Goal: Task Accomplishment & Management: Manage account settings

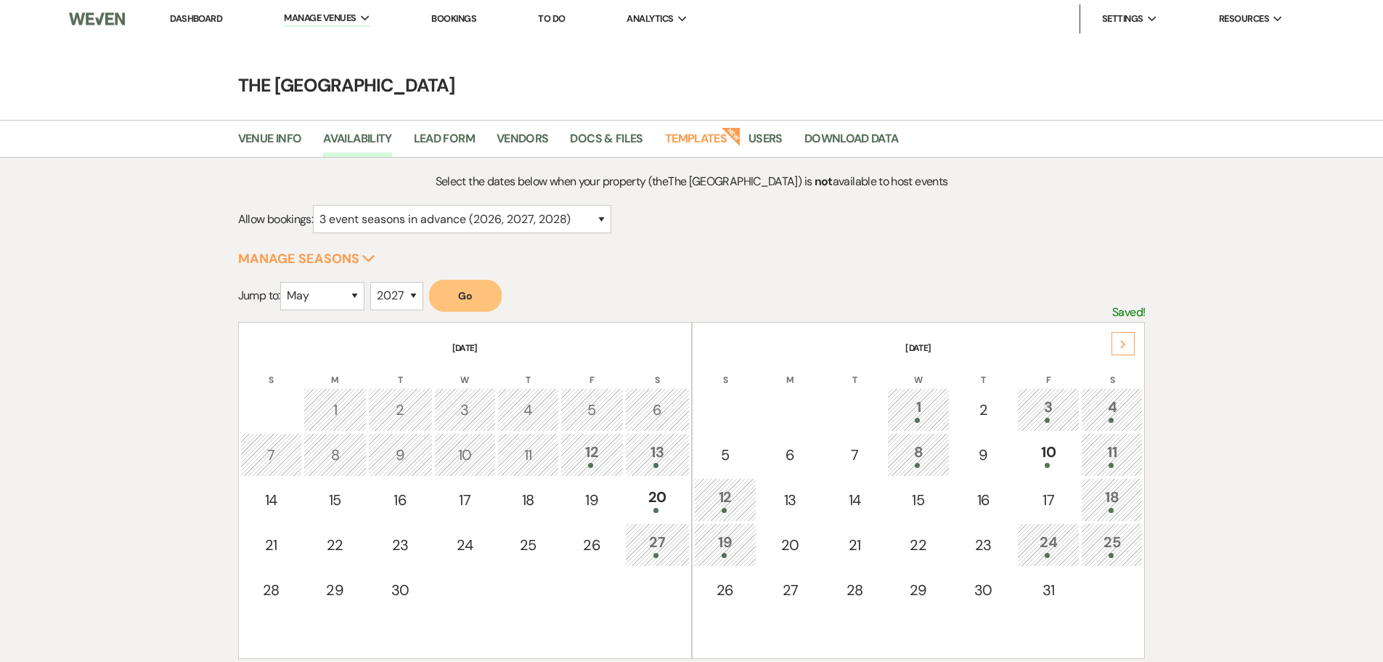
select select "5"
select select "2027"
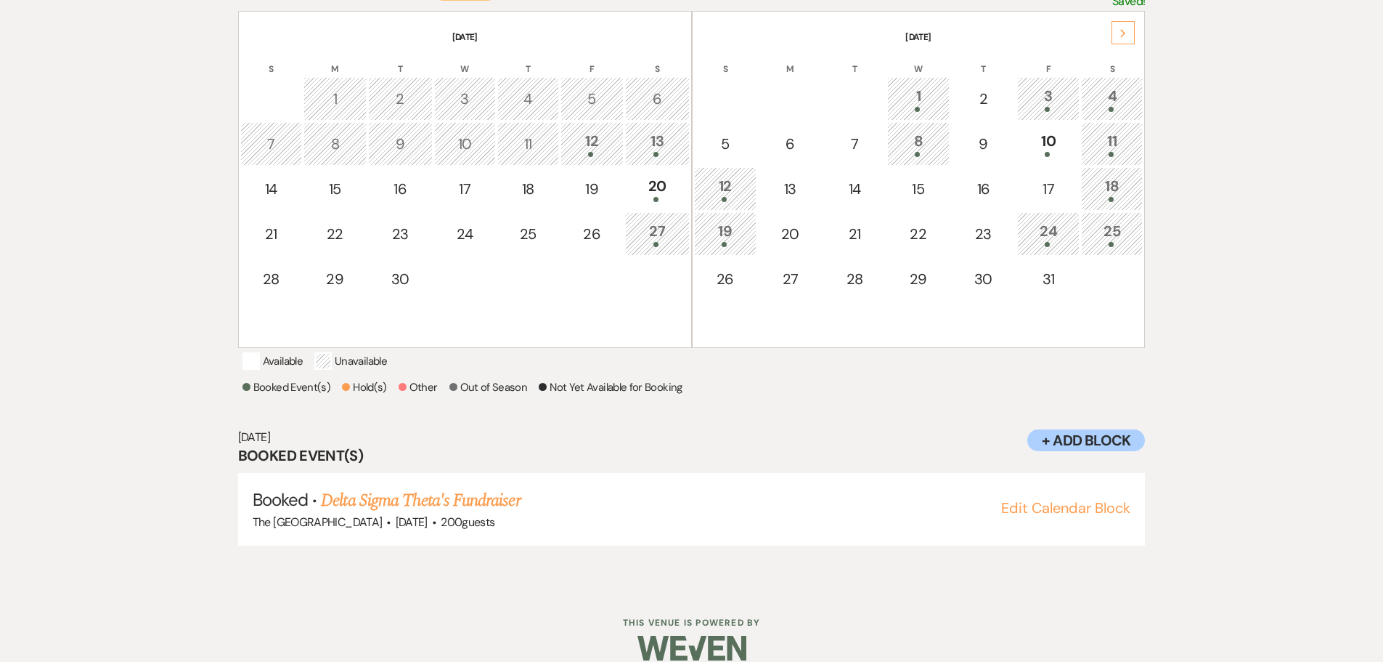
scroll to position [121, 0]
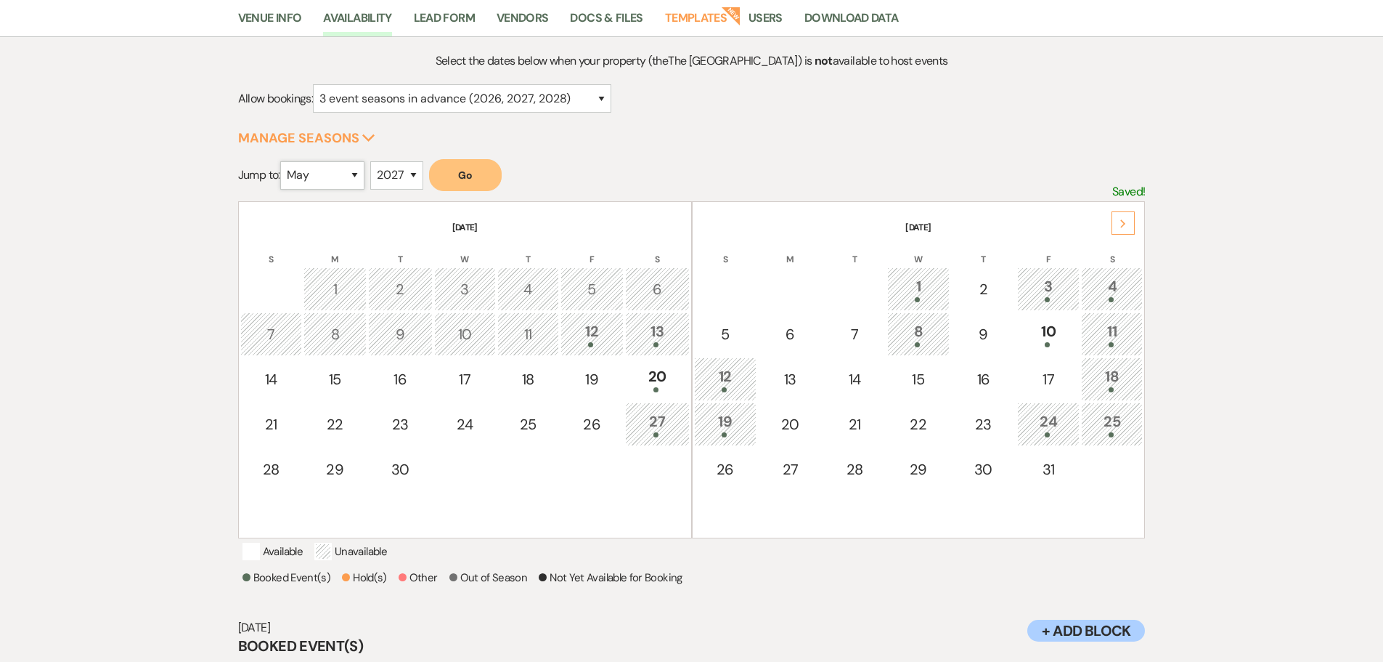
click at [325, 183] on select "January February March April May June July August September October November De…" at bounding box center [322, 175] width 84 height 28
select select "2"
click at [283, 161] on select "January February March April May June July August September October November De…" at bounding box center [322, 175] width 84 height 28
click at [388, 173] on select "2025 2026 2027 2028 2029" at bounding box center [396, 175] width 53 height 28
select select "2026"
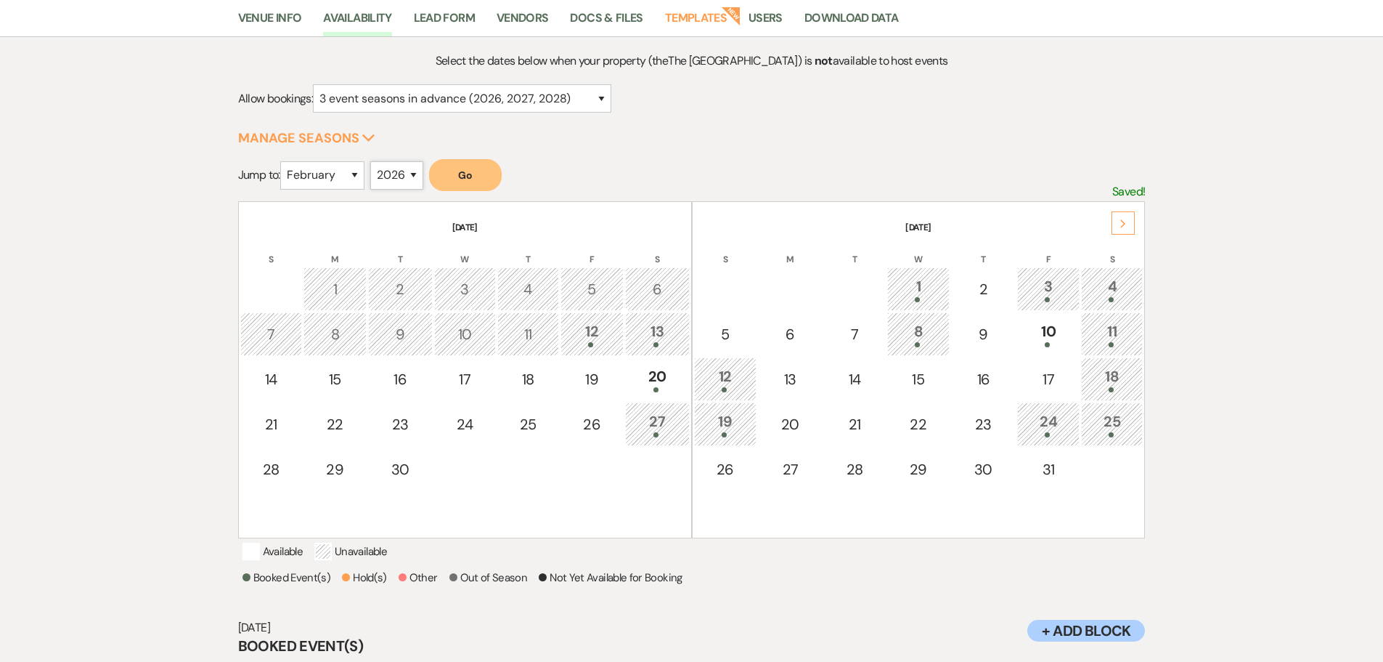
click at [374, 161] on select "2025 2026 2027 2028 2029" at bounding box center [396, 175] width 53 height 28
click at [485, 174] on button "Go" at bounding box center [465, 175] width 73 height 32
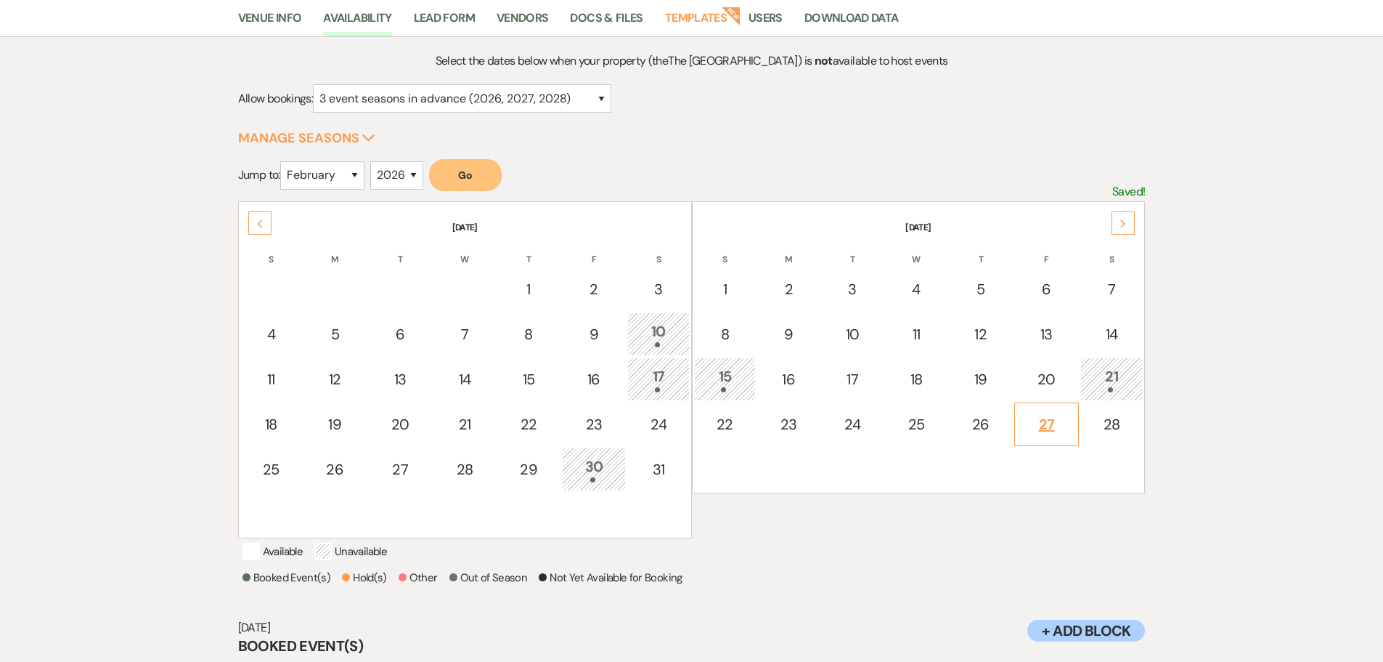
click at [429, 159] on button "Go" at bounding box center [465, 175] width 73 height 32
